Goal: Information Seeking & Learning: Find specific fact

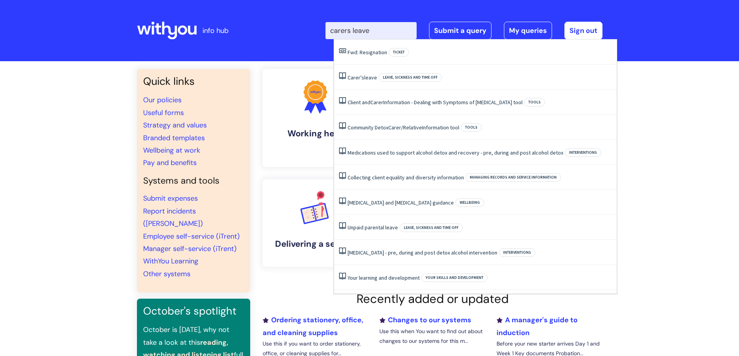
type input "carers leave"
click button "Search" at bounding box center [0, 0] width 0 height 0
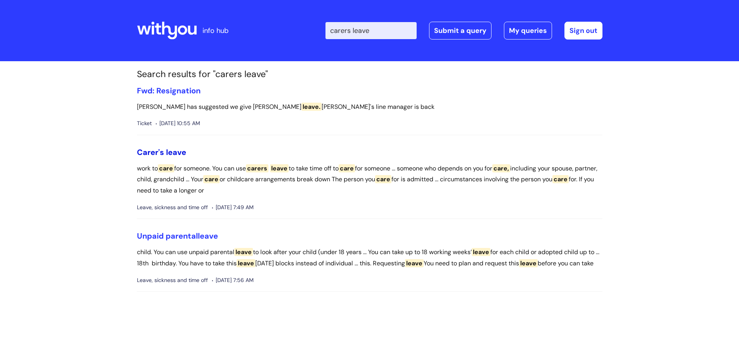
click at [173, 154] on span "leave" at bounding box center [176, 152] width 20 height 10
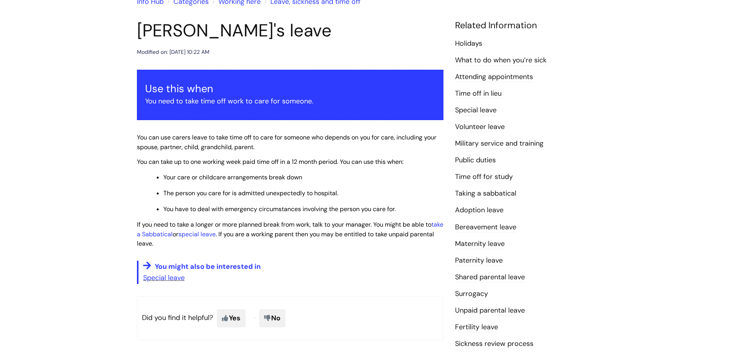
scroll to position [78, 0]
